Goal: Transaction & Acquisition: Purchase product/service

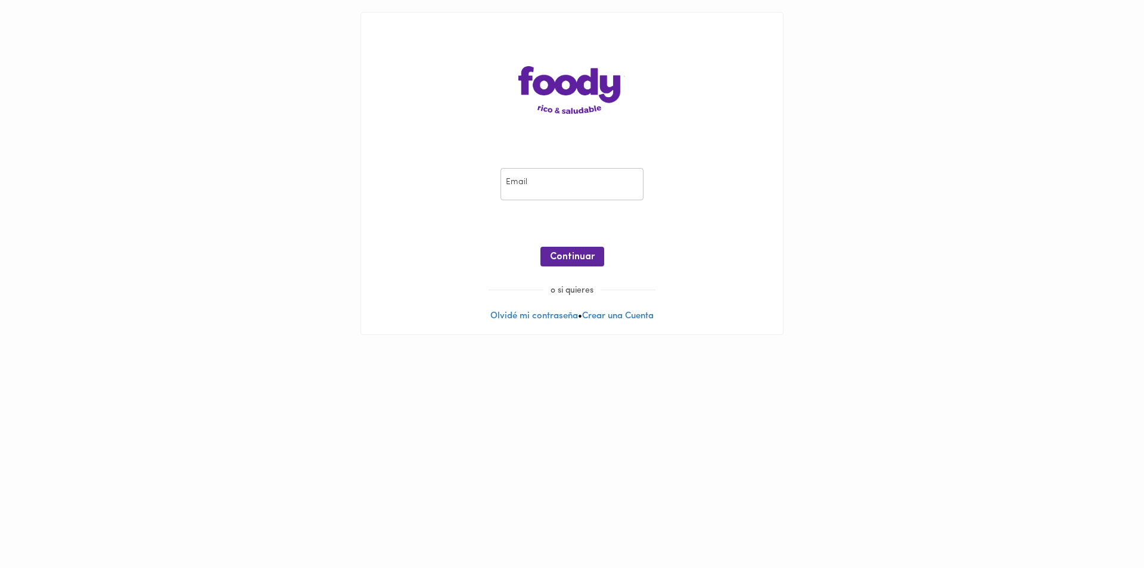
click at [532, 187] on input "email" at bounding box center [571, 184] width 143 height 33
type input "[EMAIL_ADDRESS][DOMAIN_NAME]"
click at [586, 253] on span "Continuar" at bounding box center [572, 256] width 45 height 11
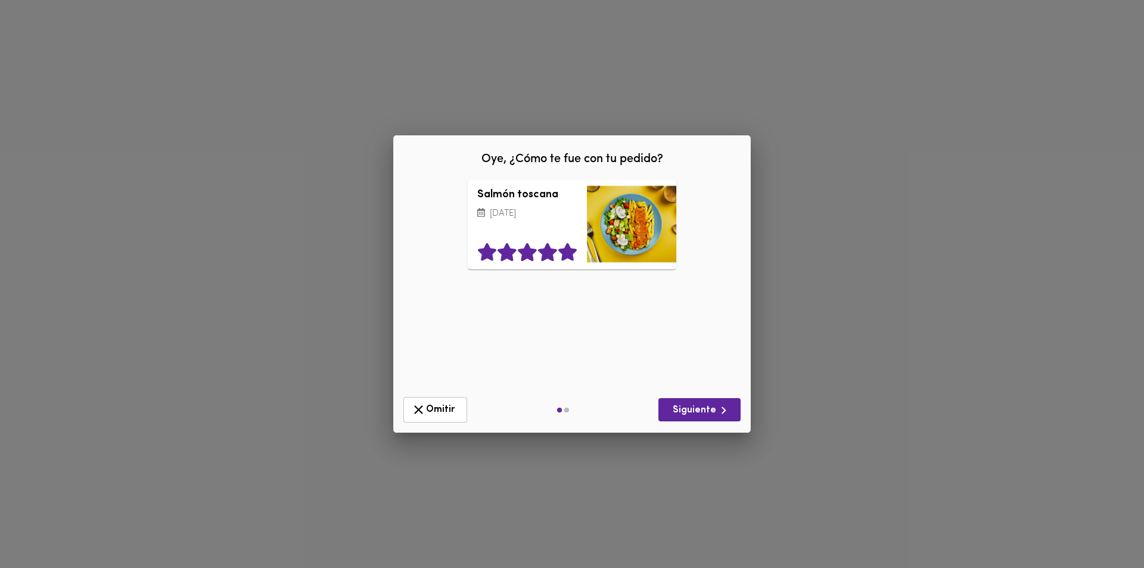
click at [571, 256] on icon at bounding box center [567, 253] width 18 height 18
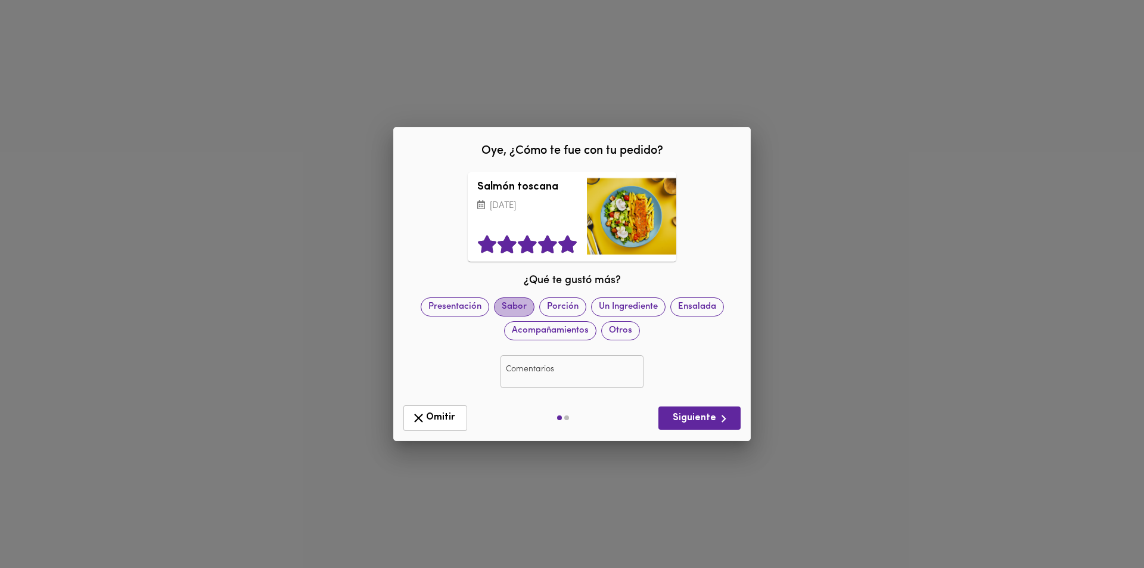
click at [512, 307] on span "Sabor" at bounding box center [513, 306] width 39 height 13
click at [686, 420] on span "Siguiente" at bounding box center [699, 418] width 63 height 15
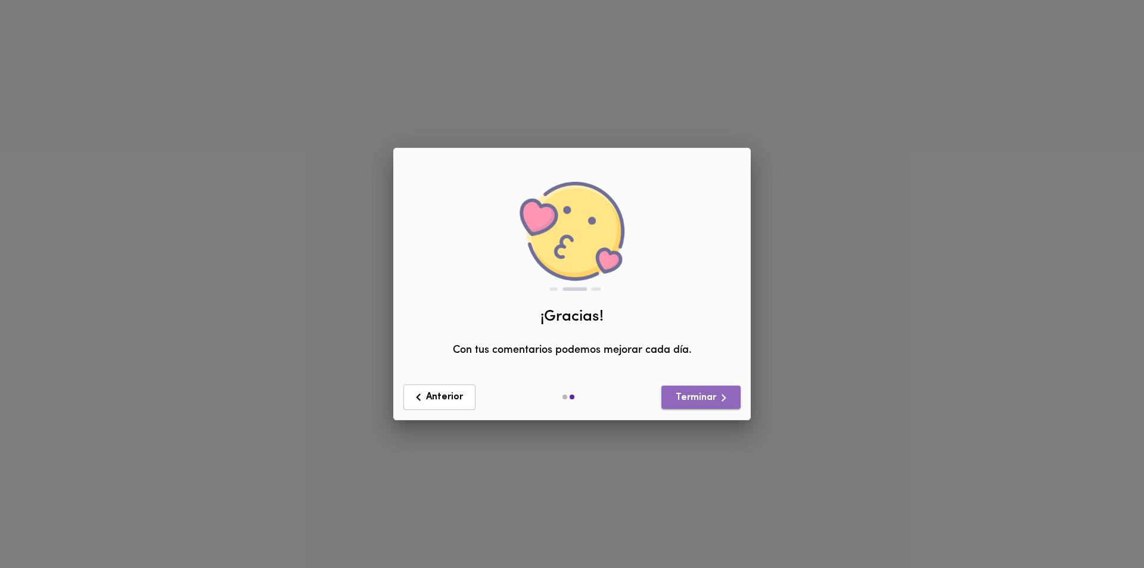
click at [690, 396] on span "Terminar" at bounding box center [701, 397] width 60 height 15
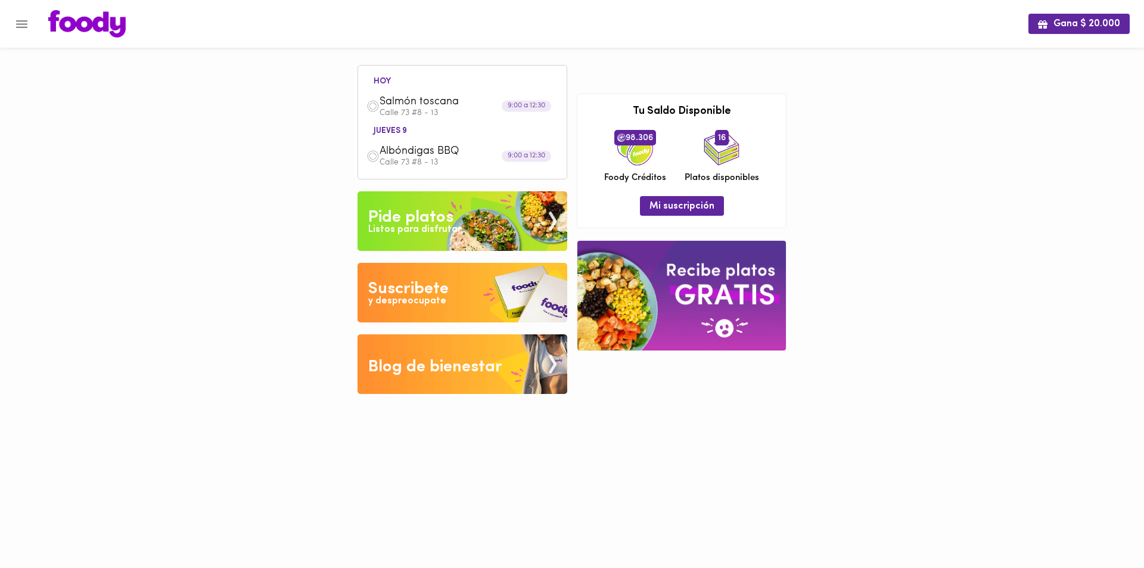
click at [406, 224] on div "Listos para disfrutar" at bounding box center [414, 230] width 93 height 14
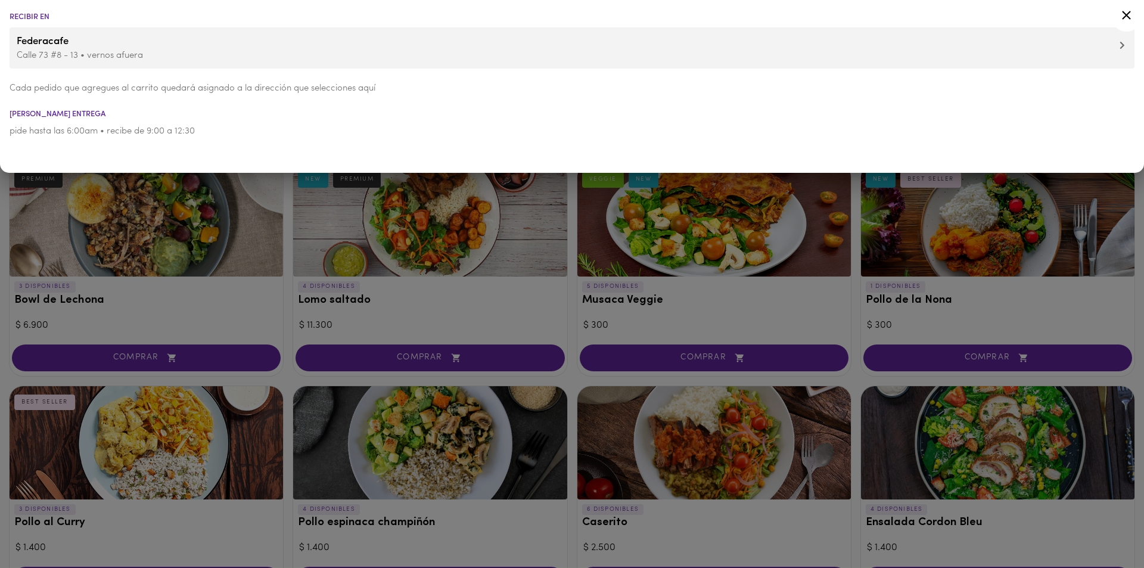
click at [1128, 10] on icon at bounding box center [1126, 15] width 15 height 15
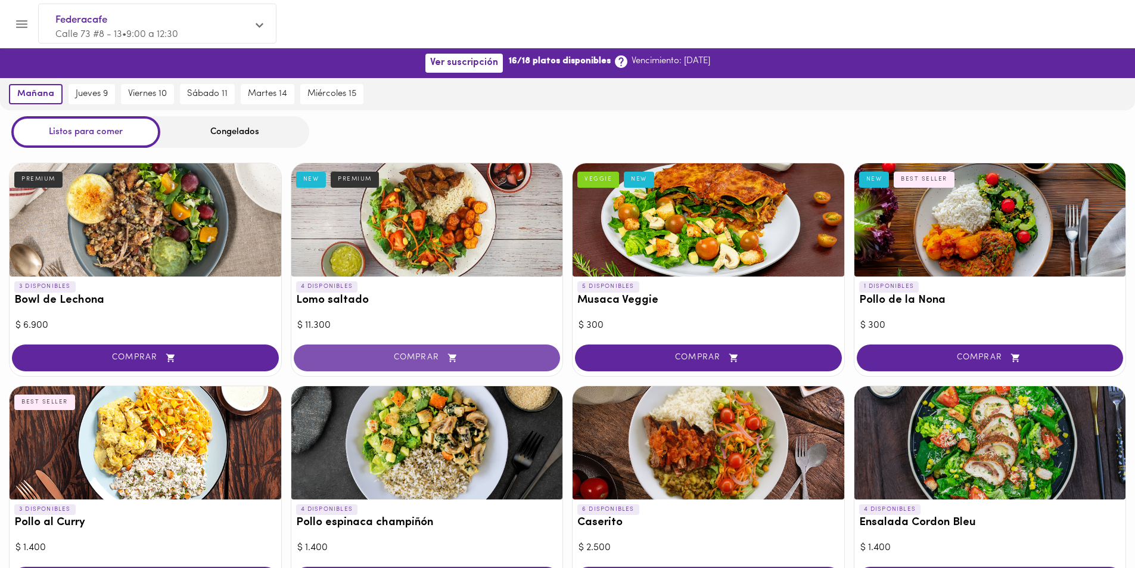
click at [415, 357] on span "COMPRAR" at bounding box center [427, 358] width 237 height 10
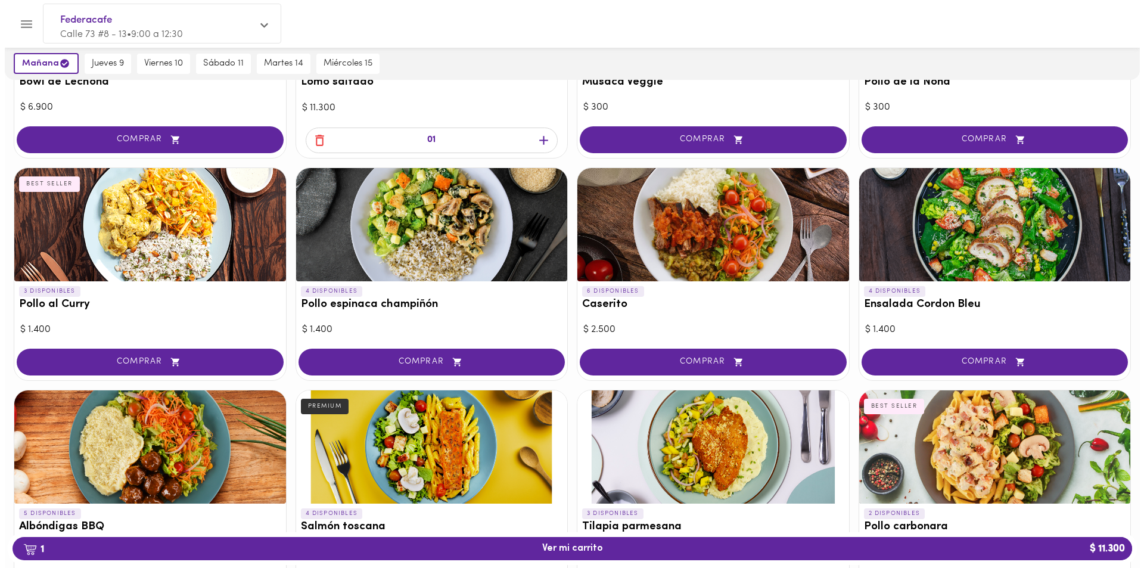
scroll to position [238, 0]
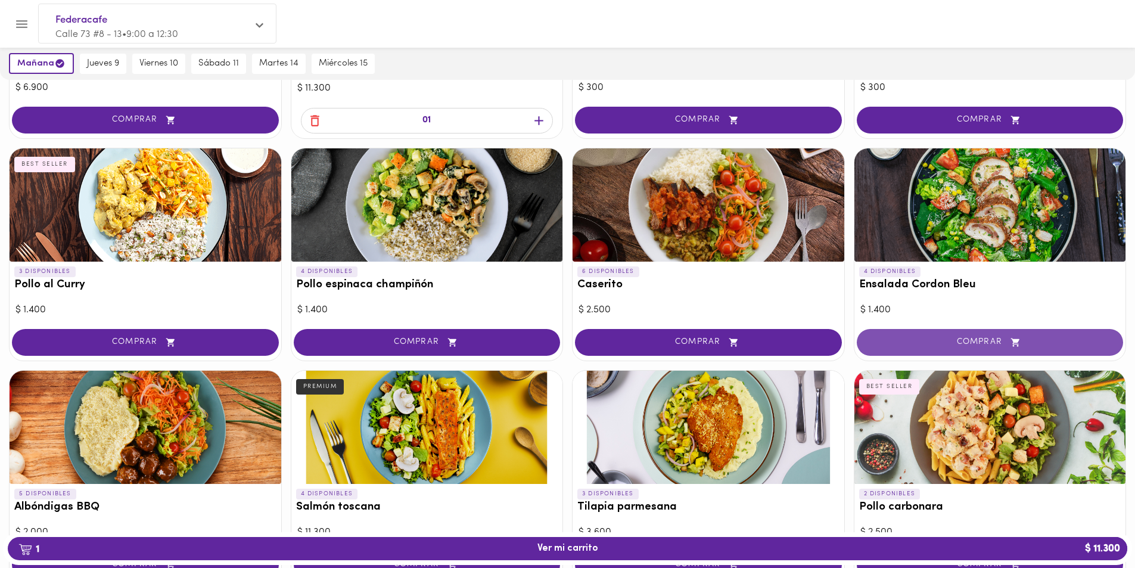
click at [986, 342] on span "COMPRAR" at bounding box center [990, 342] width 237 height 10
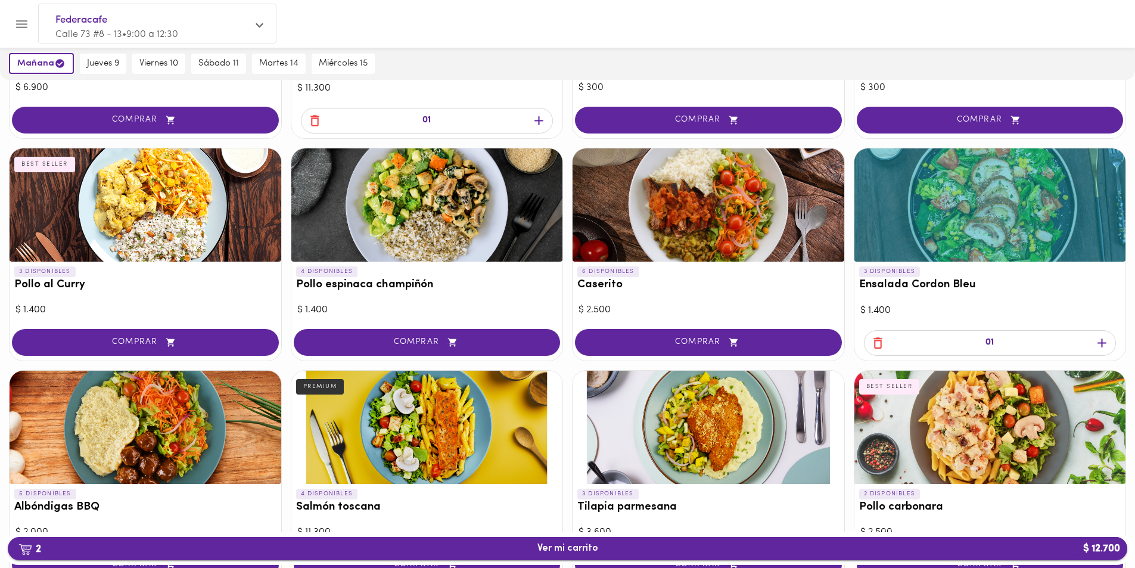
click at [577, 553] on span "2 Ver mi carrito $ 12.700" at bounding box center [567, 548] width 61 height 11
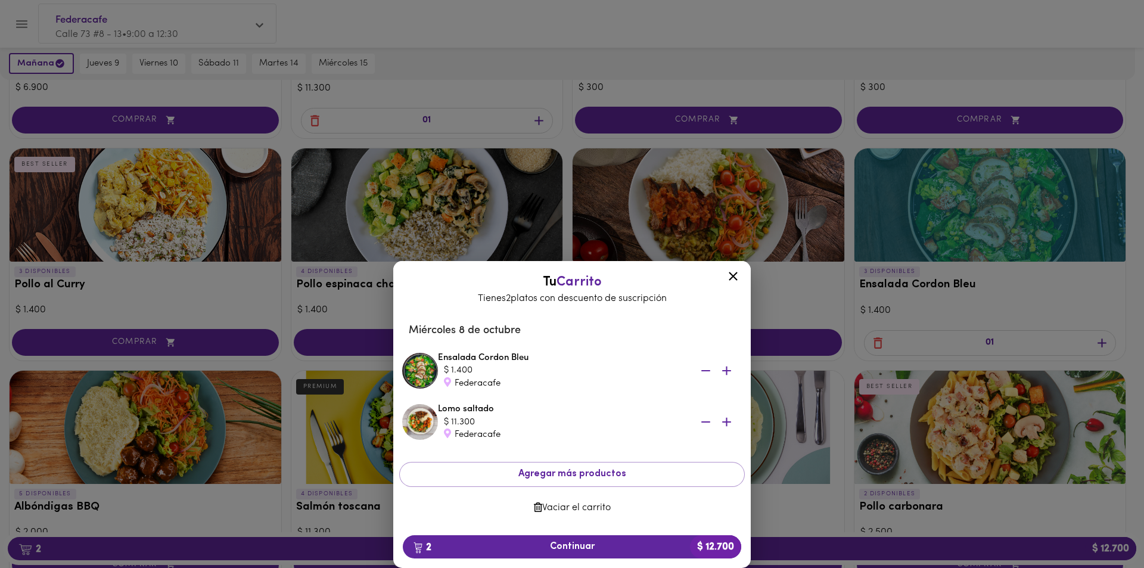
click at [454, 384] on div "Federacafe" at bounding box center [563, 383] width 238 height 13
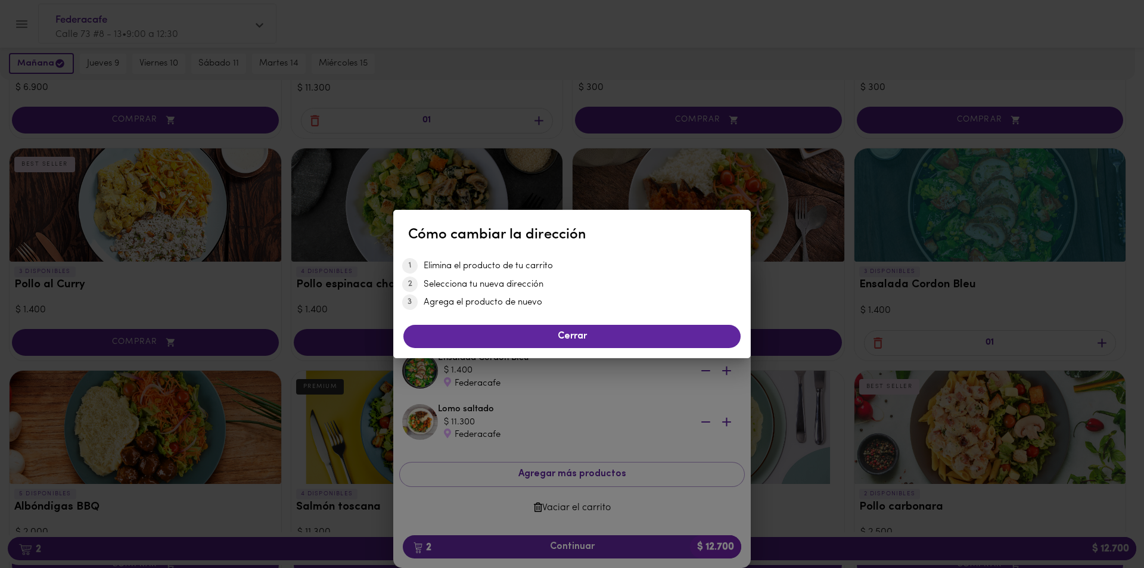
click at [624, 403] on div "Cómo cambiar la dirección Elimina el producto de tu carrito Selecciona tu nueva…" at bounding box center [572, 284] width 1144 height 568
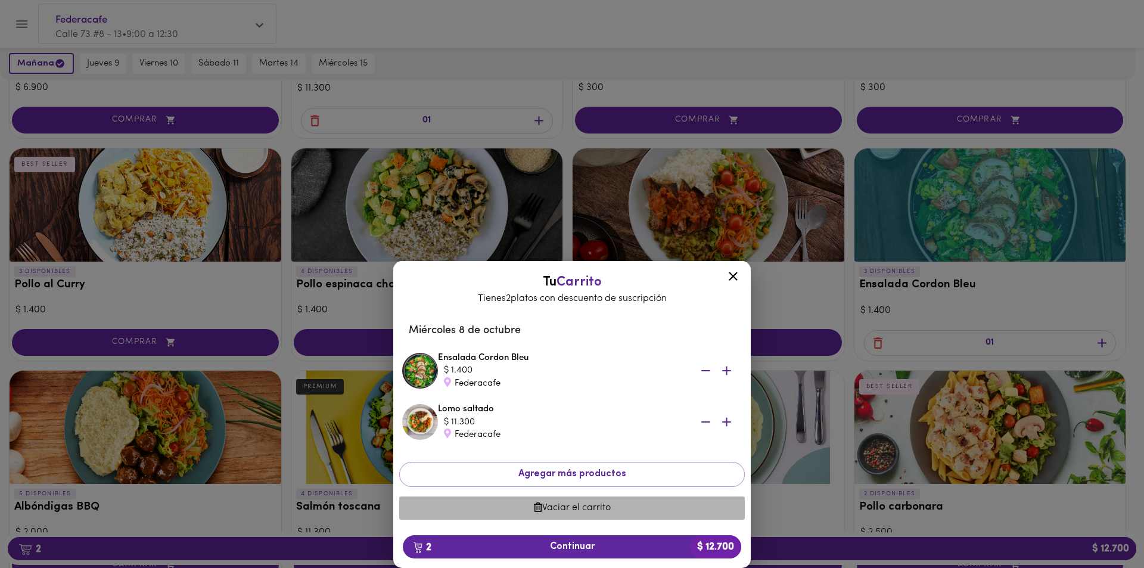
click at [597, 506] on span "Vaciar el carrito" at bounding box center [572, 507] width 326 height 11
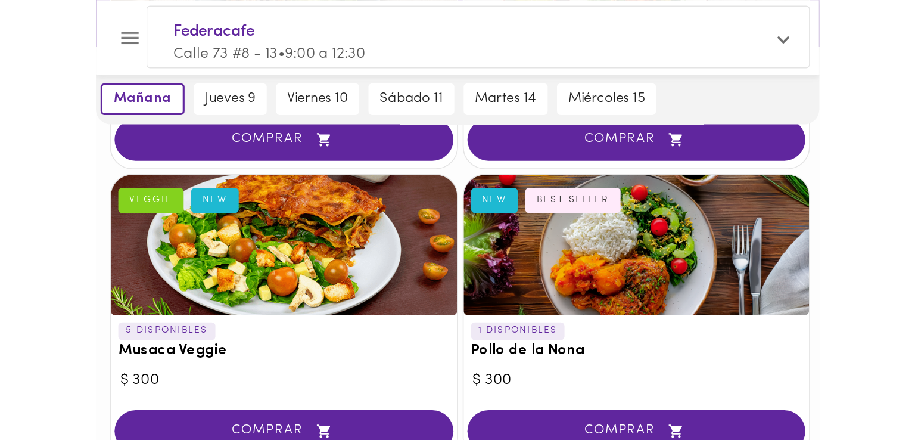
scroll to position [238, 0]
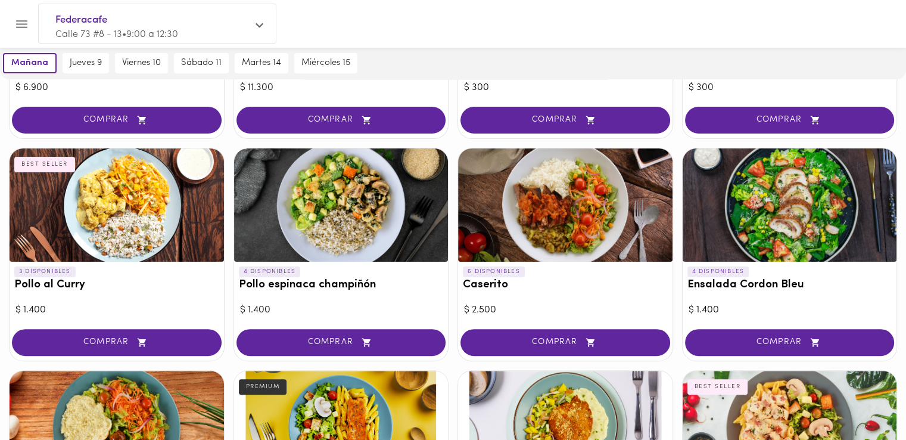
click at [260, 30] on icon at bounding box center [260, 25] width 8 height 9
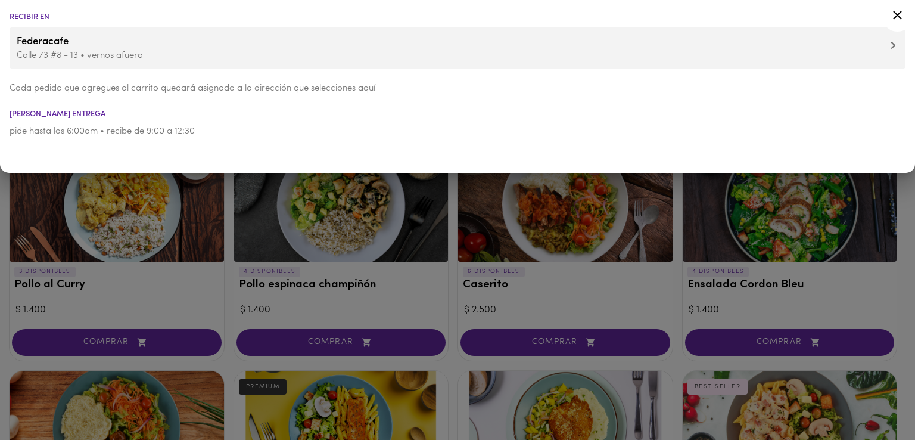
click at [895, 45] on icon at bounding box center [893, 45] width 5 height 8
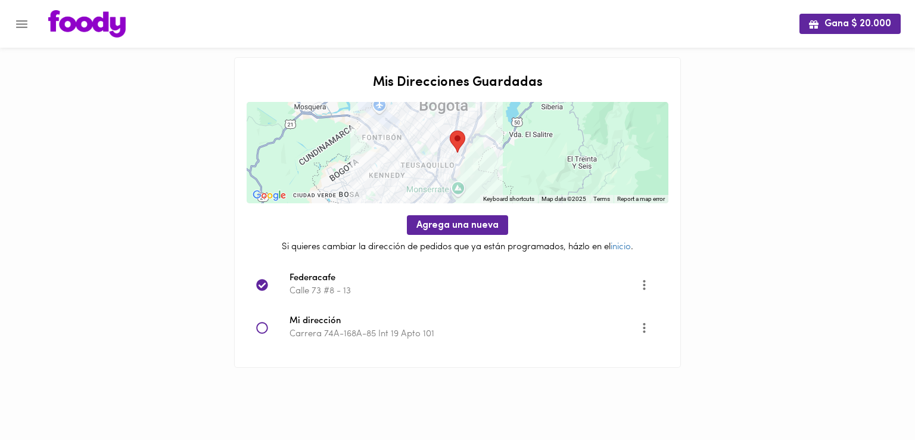
click at [352, 331] on p "Carrera 74A-168A-85 Int 19 Apto 101" at bounding box center [465, 334] width 350 height 13
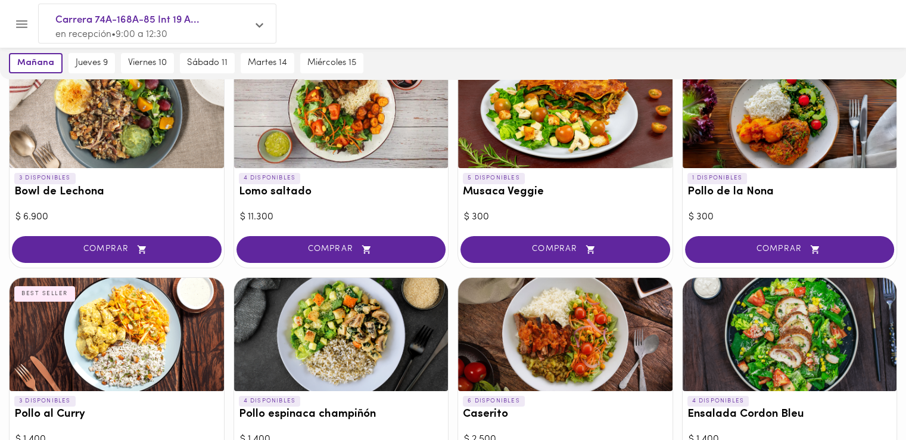
scroll to position [119, 0]
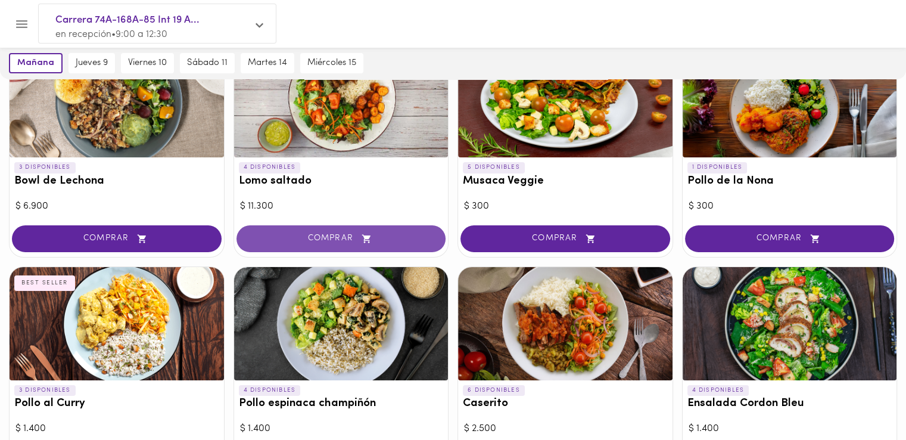
click at [331, 237] on span "COMPRAR" at bounding box center [341, 239] width 180 height 10
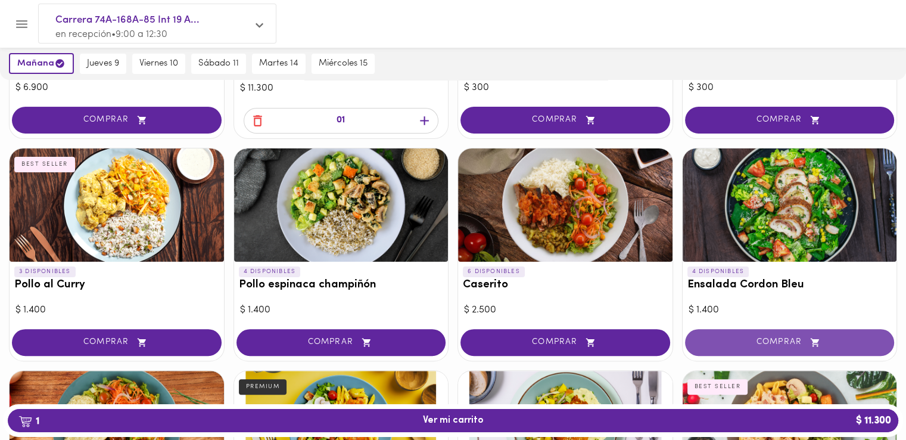
scroll to position [298, 0]
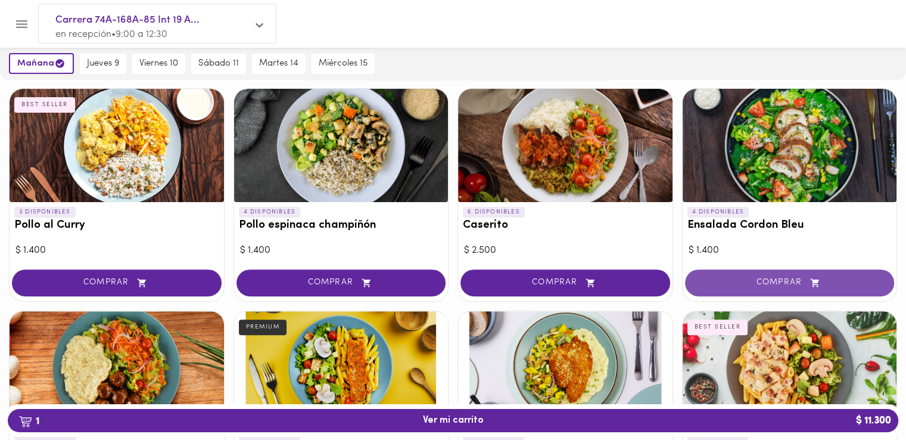
click at [757, 281] on span "COMPRAR" at bounding box center [790, 283] width 180 height 10
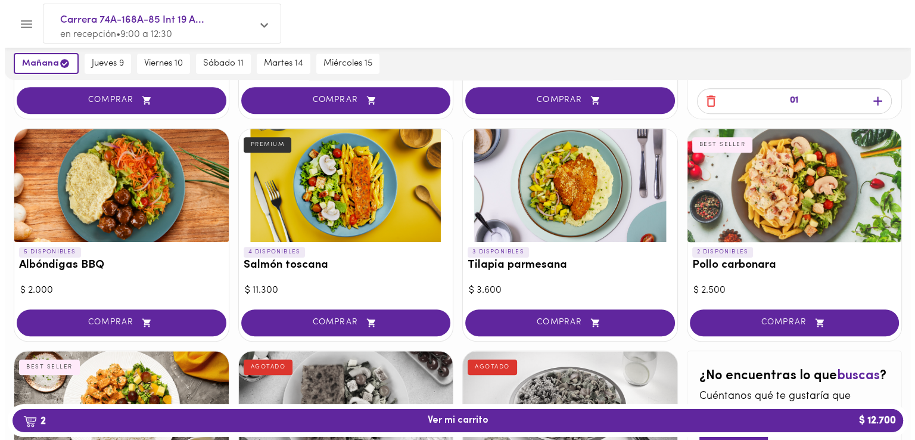
scroll to position [596, 0]
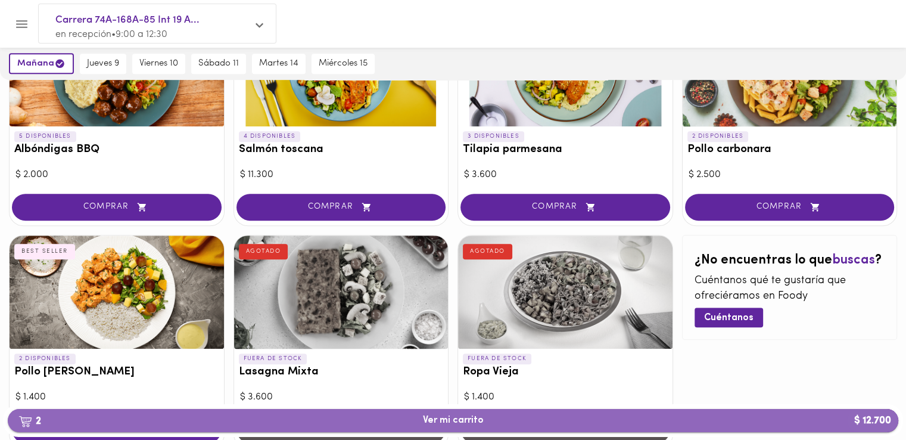
click at [436, 419] on span "2 Ver mi carrito $ 12.700" at bounding box center [453, 420] width 61 height 11
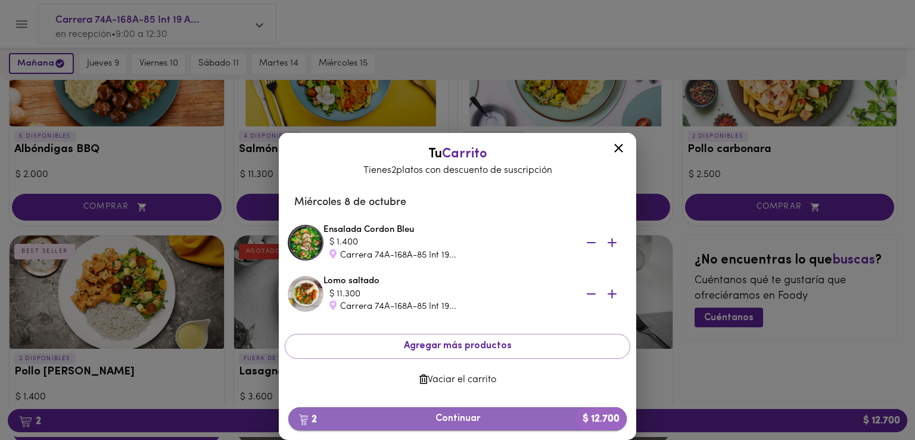
click at [472, 418] on span "2 Continuar $ 12.700" at bounding box center [457, 418] width 319 height 11
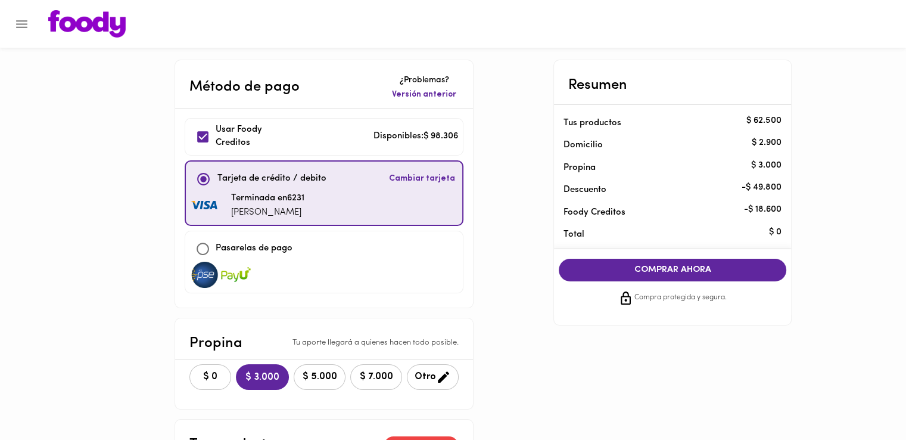
click at [303, 257] on div "Pasarelas de pago" at bounding box center [324, 249] width 268 height 26
checkbox input "false"
checkbox input "true"
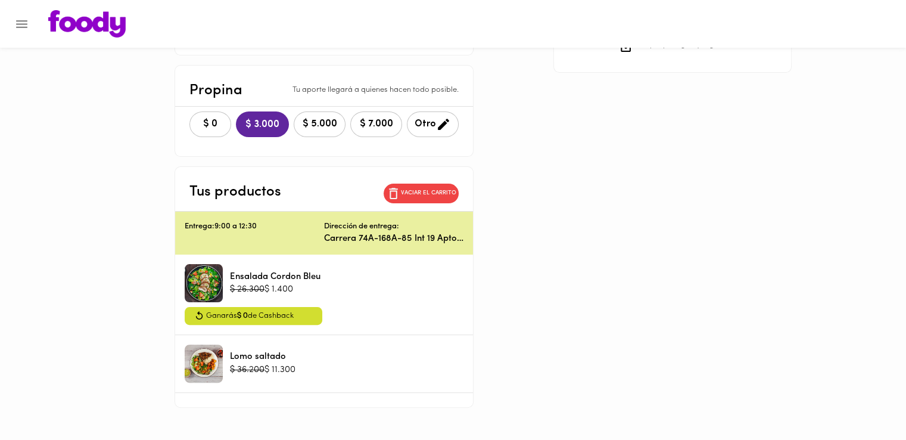
scroll to position [254, 0]
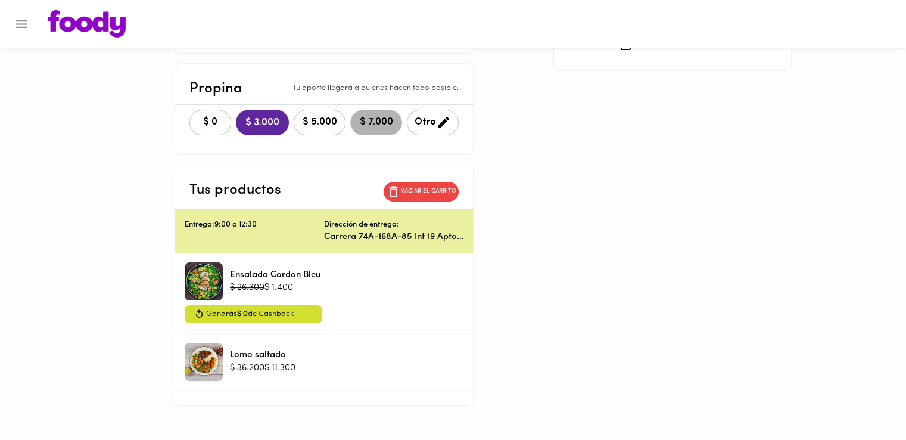
click at [373, 122] on span "$ 7.000" at bounding box center [376, 122] width 36 height 11
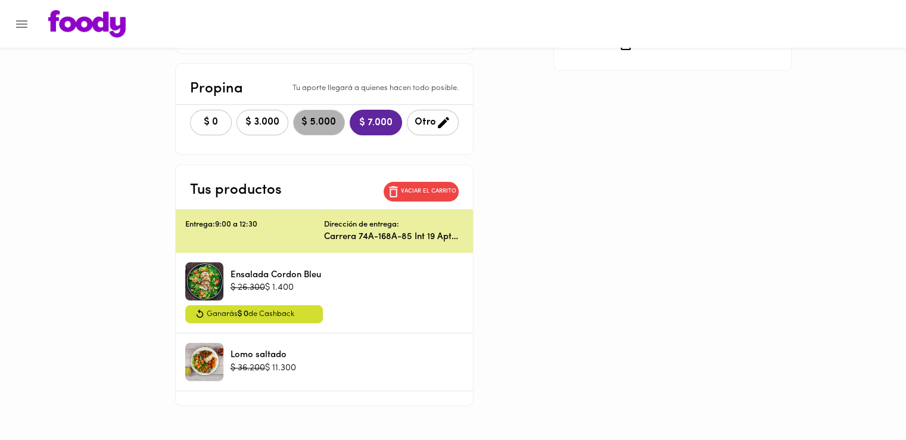
click at [320, 119] on span "$ 5.000" at bounding box center [319, 122] width 36 height 11
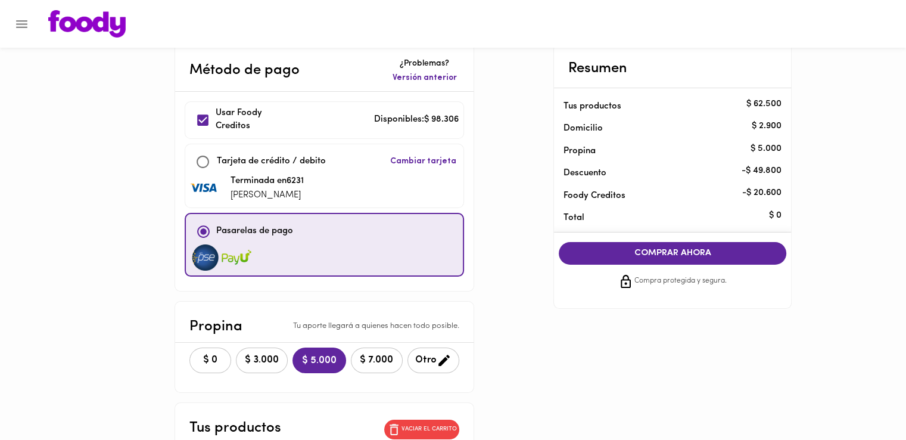
scroll to position [0, 0]
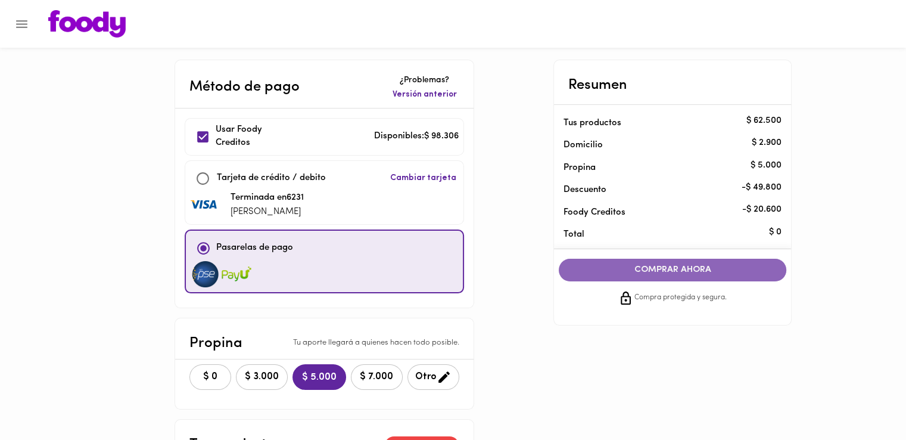
click at [611, 275] on span "COMPRAR AHORA" at bounding box center [673, 270] width 204 height 11
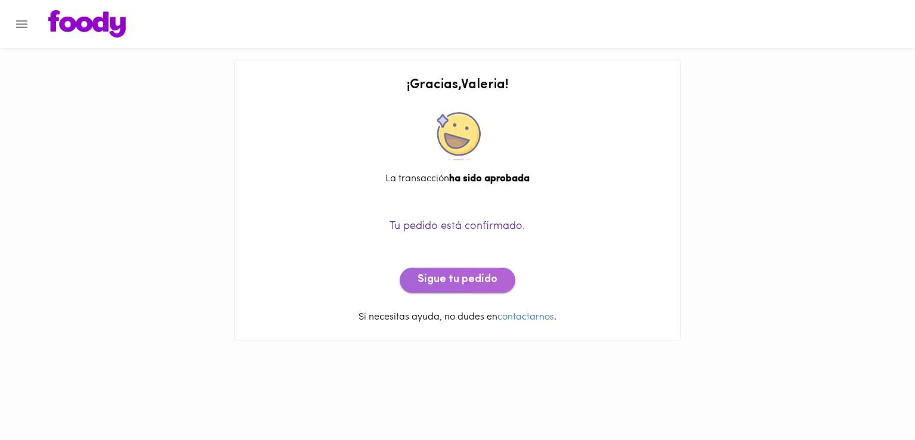
click at [457, 277] on span "Sigue tu pedido" at bounding box center [458, 279] width 80 height 13
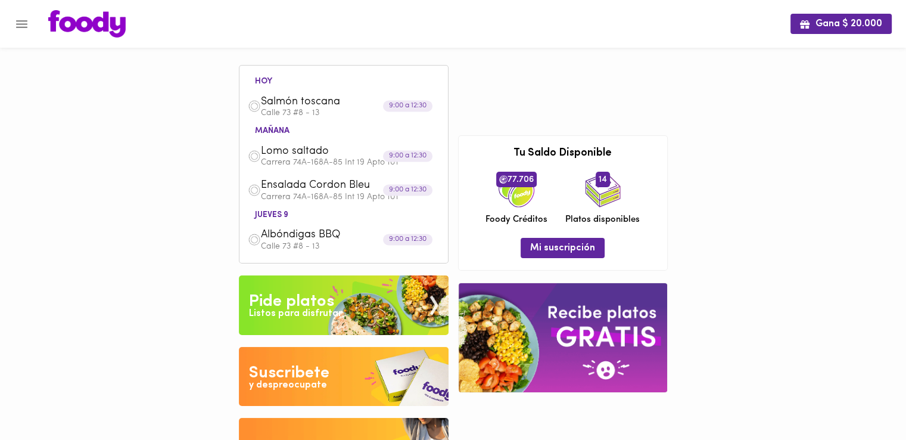
click at [192, 225] on div "Gana $ 20.000 [DATE] Salmón toscana Calle 73 #8 - 13 9:00 a 12:30 [DATE] Lomo s…" at bounding box center [453, 247] width 906 height 495
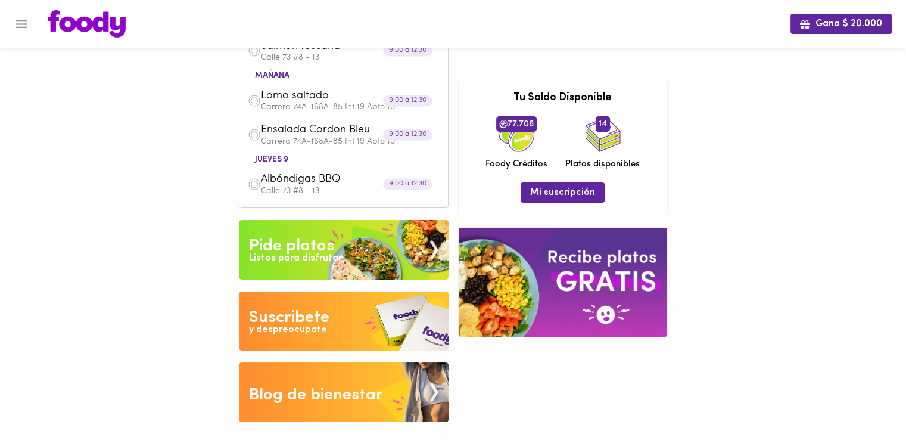
click at [287, 248] on div "Pide platos" at bounding box center [291, 246] width 85 height 24
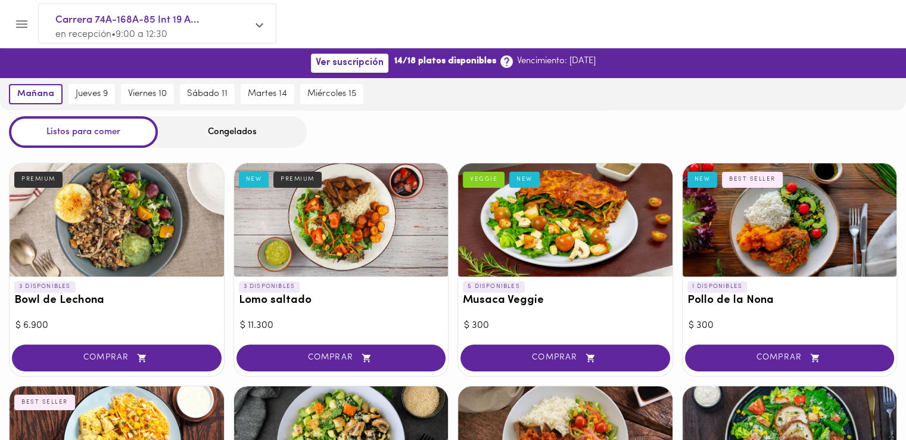
click at [242, 134] on div "Congelados" at bounding box center [232, 132] width 149 height 32
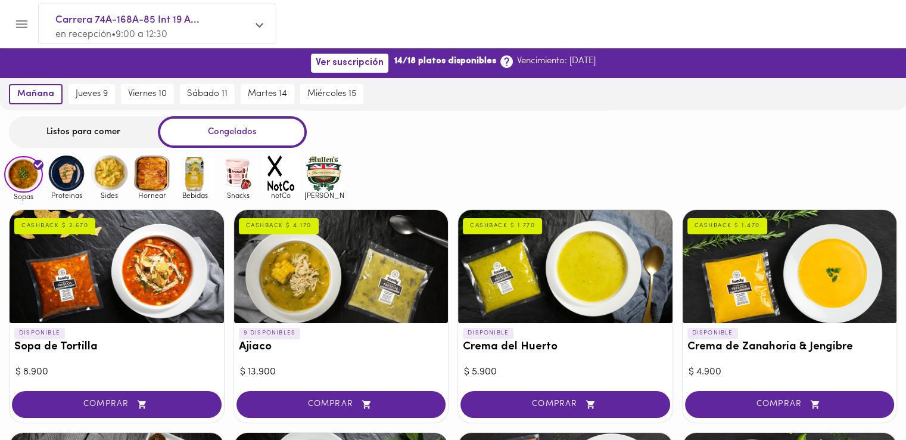
click at [60, 175] on img at bounding box center [66, 173] width 39 height 39
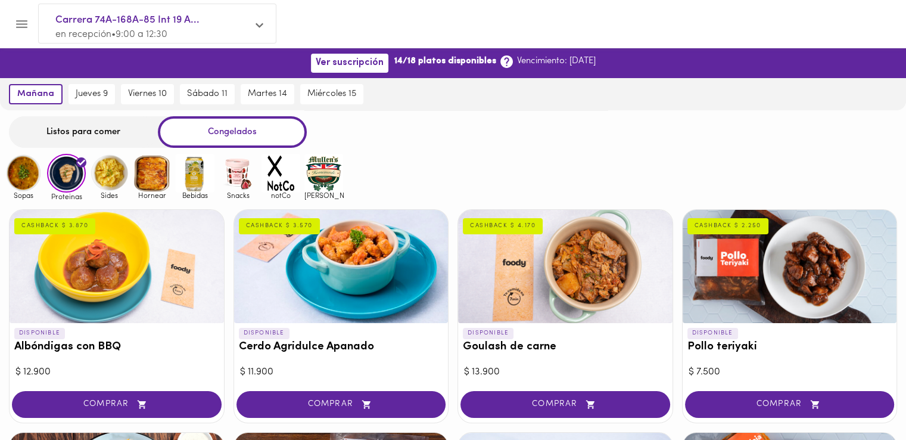
click at [108, 173] on img at bounding box center [109, 173] width 39 height 39
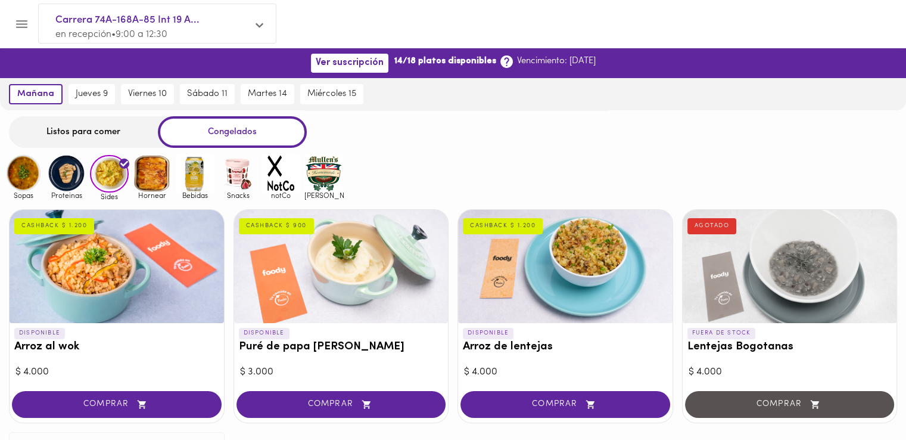
click at [195, 184] on img at bounding box center [195, 173] width 39 height 39
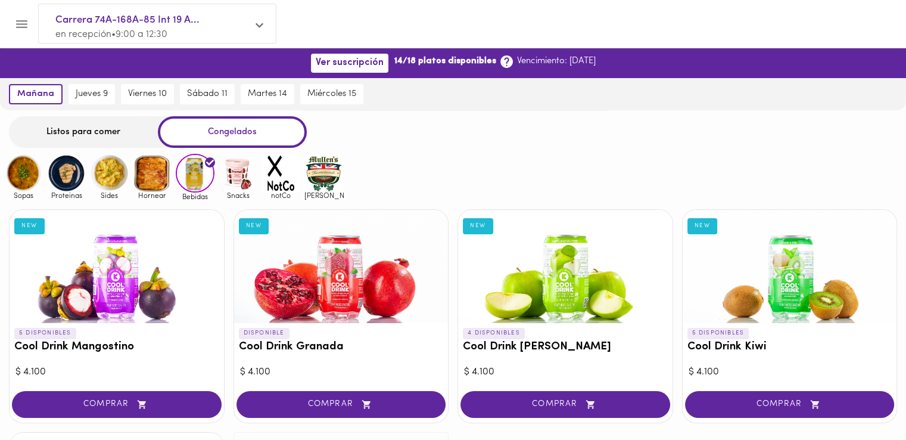
click at [232, 173] on img at bounding box center [238, 173] width 39 height 39
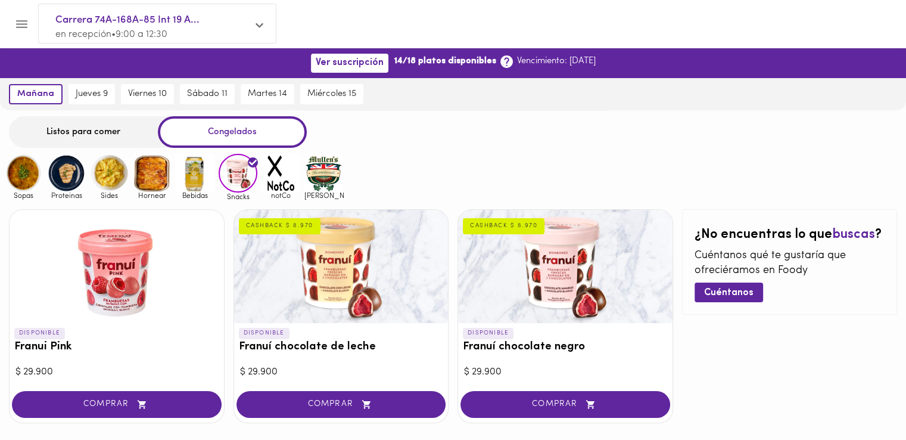
click at [274, 173] on img at bounding box center [281, 173] width 39 height 39
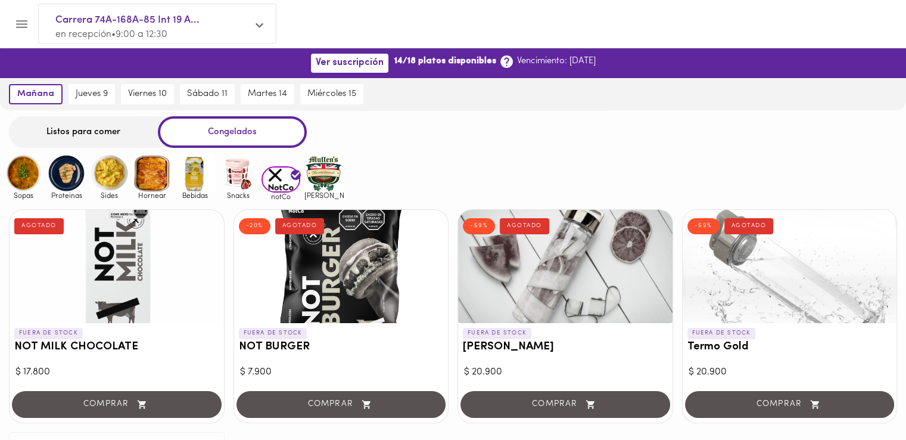
click at [331, 167] on img at bounding box center [323, 173] width 39 height 39
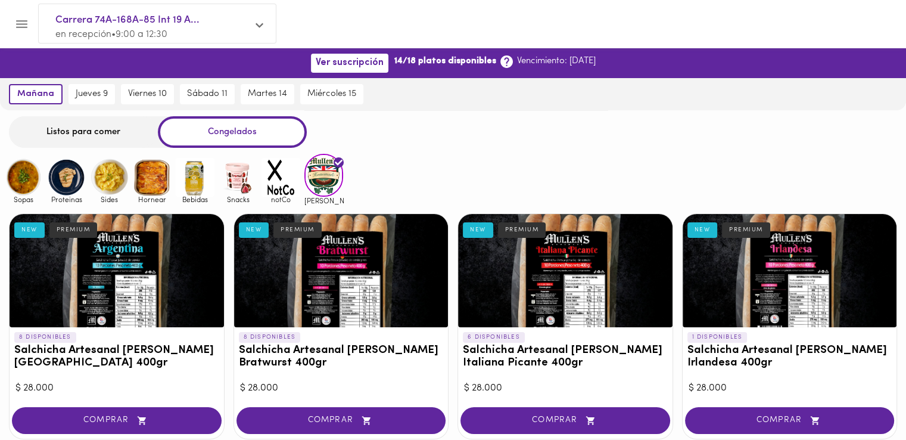
click at [17, 180] on img at bounding box center [23, 177] width 39 height 39
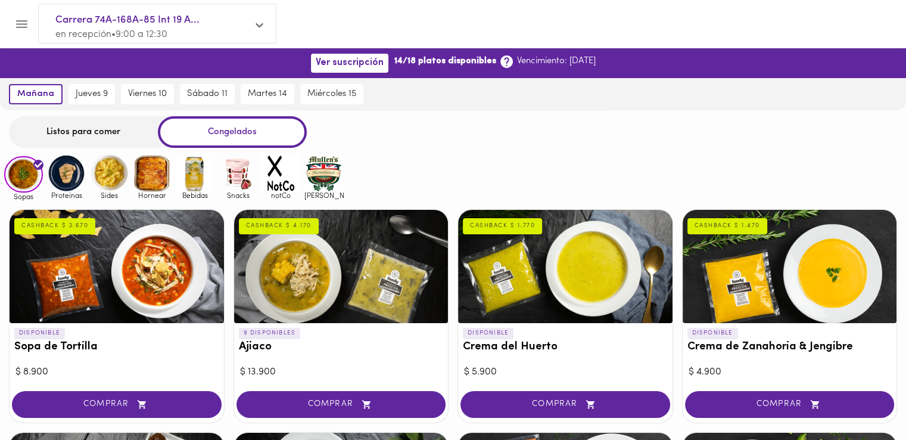
click at [198, 182] on img at bounding box center [195, 173] width 39 height 39
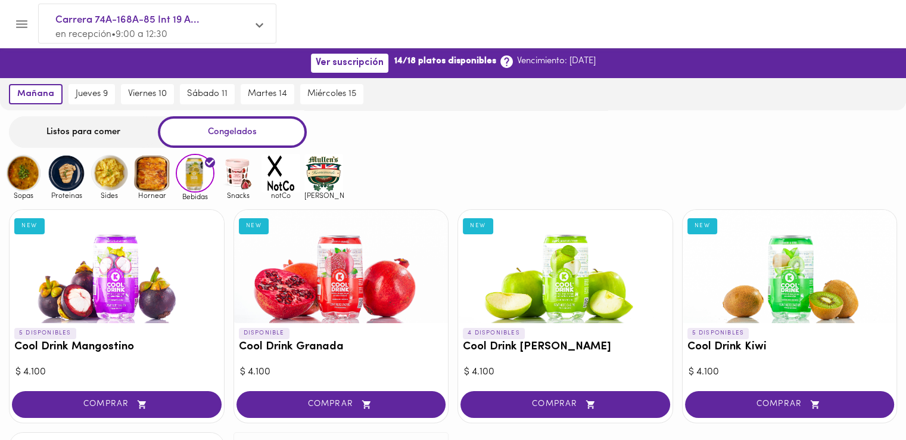
click at [18, 180] on img at bounding box center [23, 173] width 39 height 39
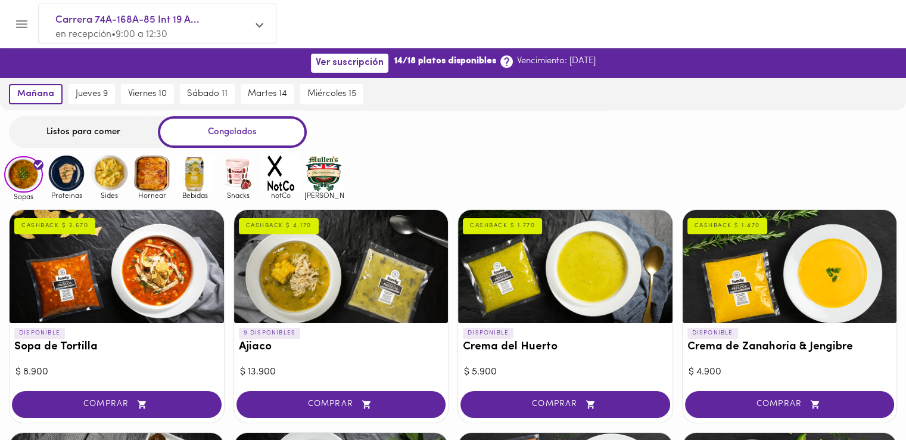
click at [68, 174] on img at bounding box center [66, 173] width 39 height 39
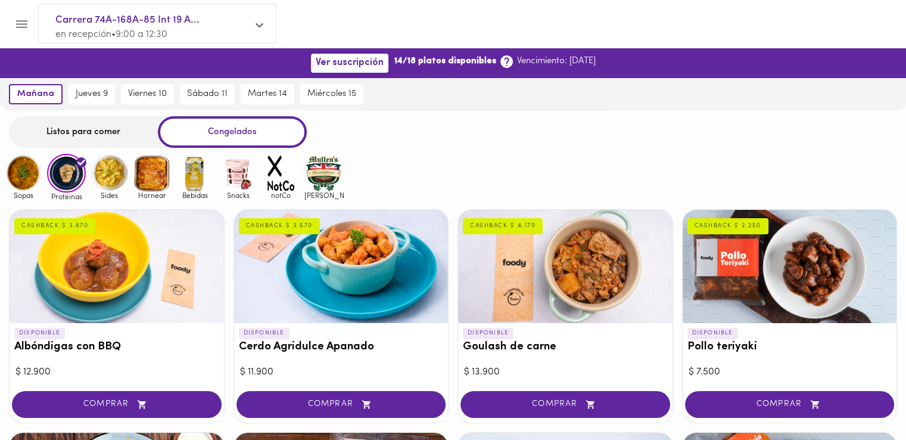
click at [22, 163] on img at bounding box center [23, 173] width 39 height 39
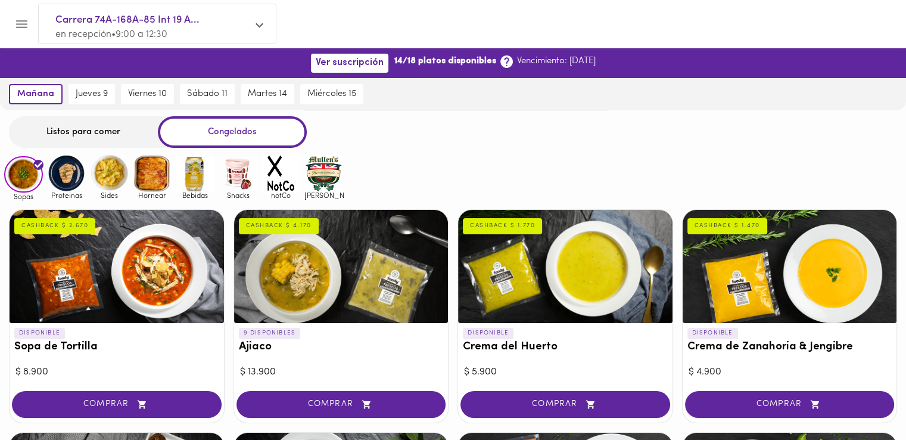
click at [68, 179] on img at bounding box center [66, 173] width 39 height 39
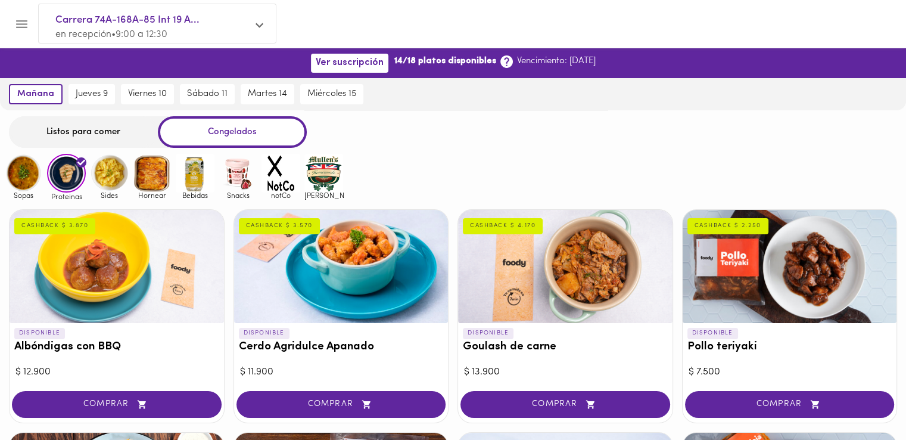
click at [107, 167] on img at bounding box center [109, 173] width 39 height 39
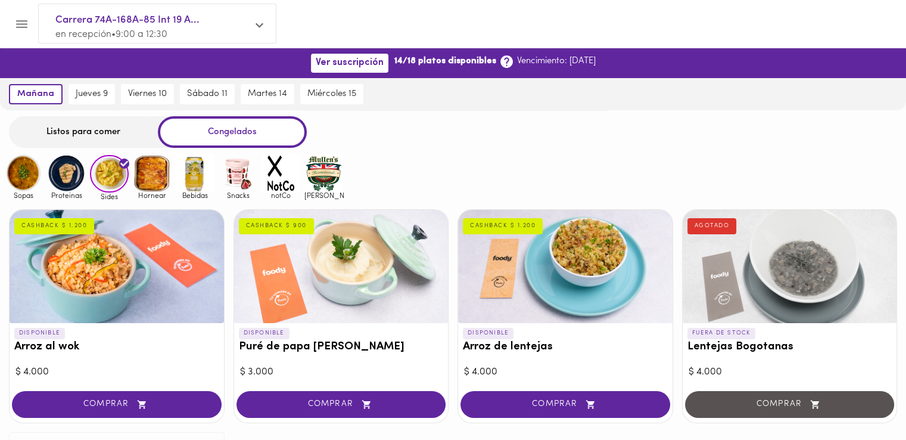
click at [154, 175] on img at bounding box center [152, 173] width 39 height 39
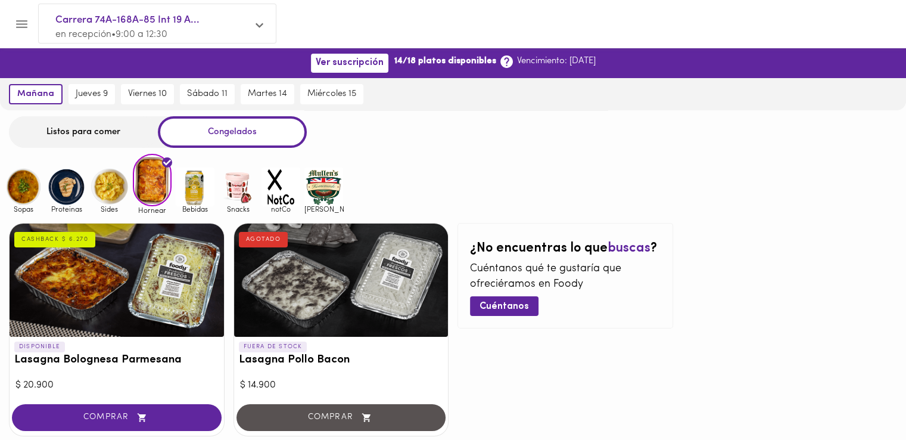
click at [191, 185] on img at bounding box center [195, 186] width 39 height 39
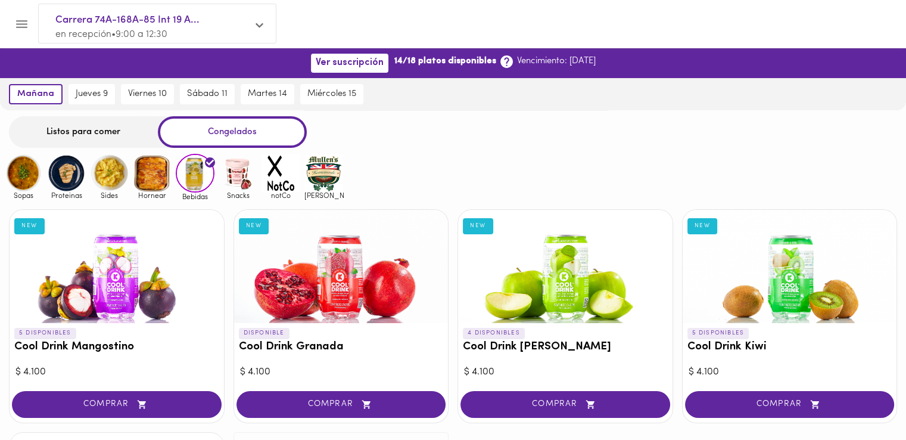
click at [234, 167] on img at bounding box center [238, 173] width 39 height 39
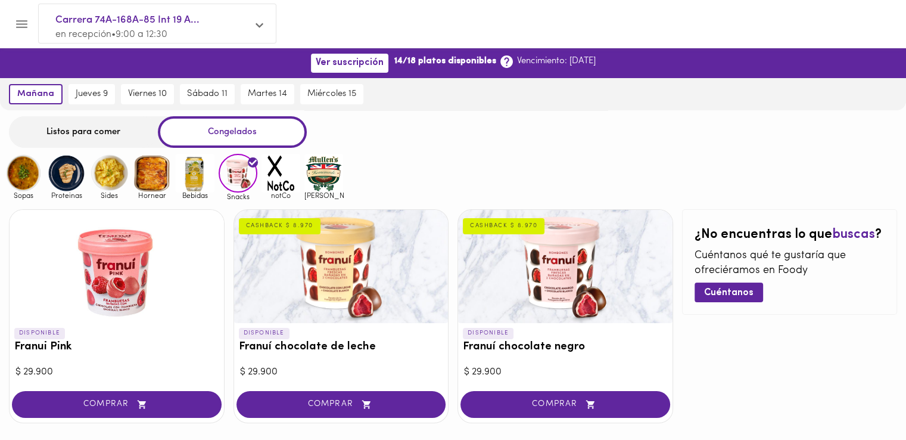
click at [281, 167] on img at bounding box center [281, 173] width 39 height 39
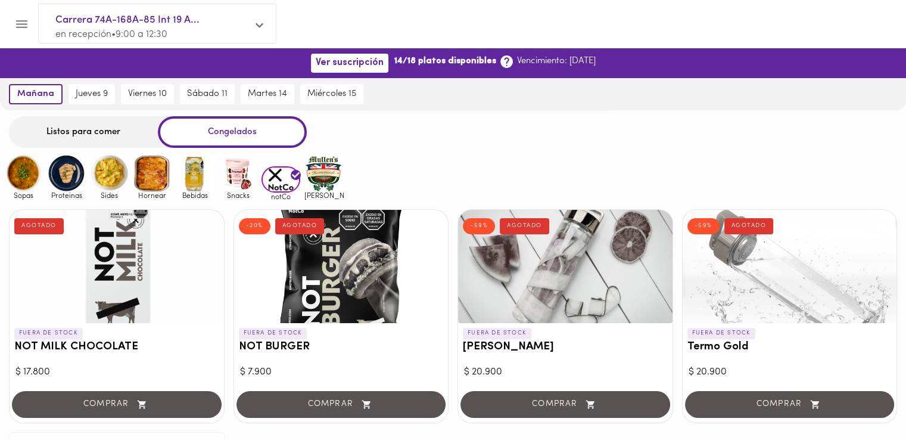
click at [315, 169] on img at bounding box center [323, 173] width 39 height 39
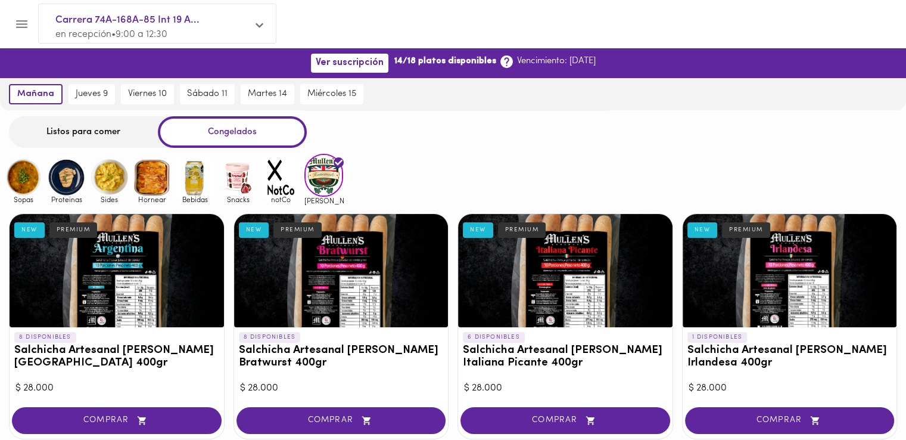
click at [20, 186] on img at bounding box center [23, 177] width 39 height 39
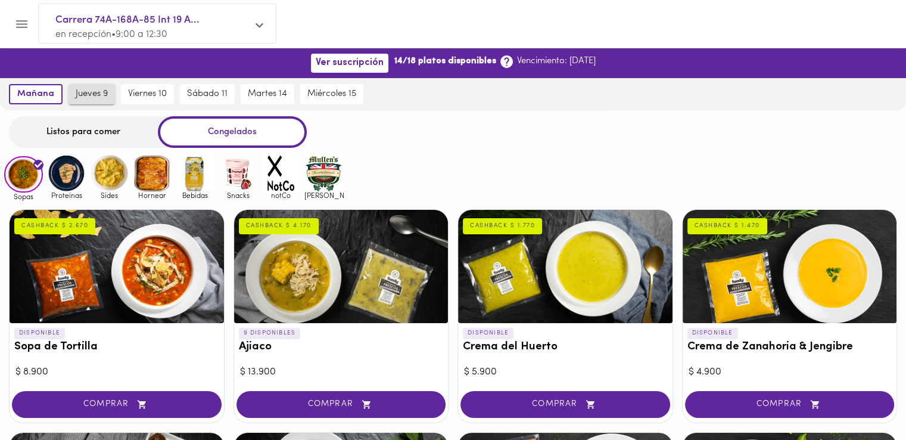
click at [98, 91] on span "jueves 9" at bounding box center [92, 94] width 32 height 11
click at [31, 95] on span "mañana" at bounding box center [33, 94] width 34 height 11
click at [88, 129] on div "Listos para comer" at bounding box center [83, 132] width 149 height 32
